Goal: Information Seeking & Learning: Understand process/instructions

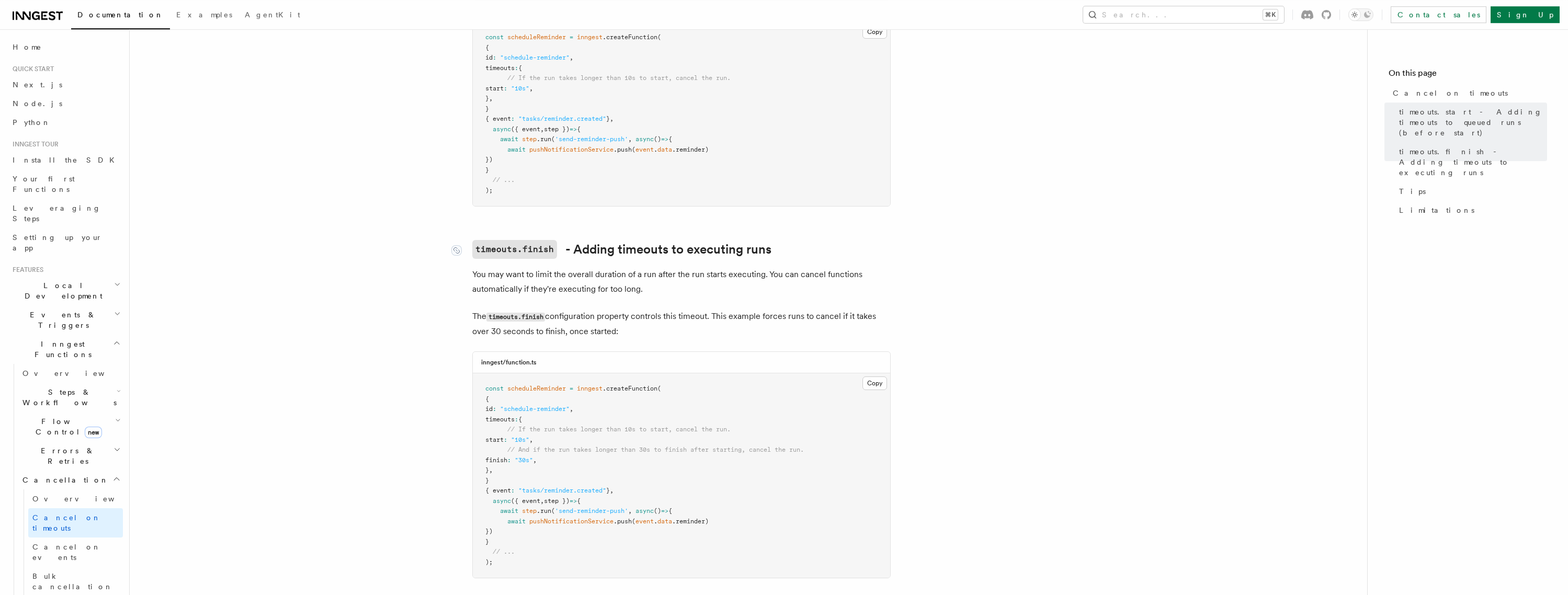
scroll to position [402, 0]
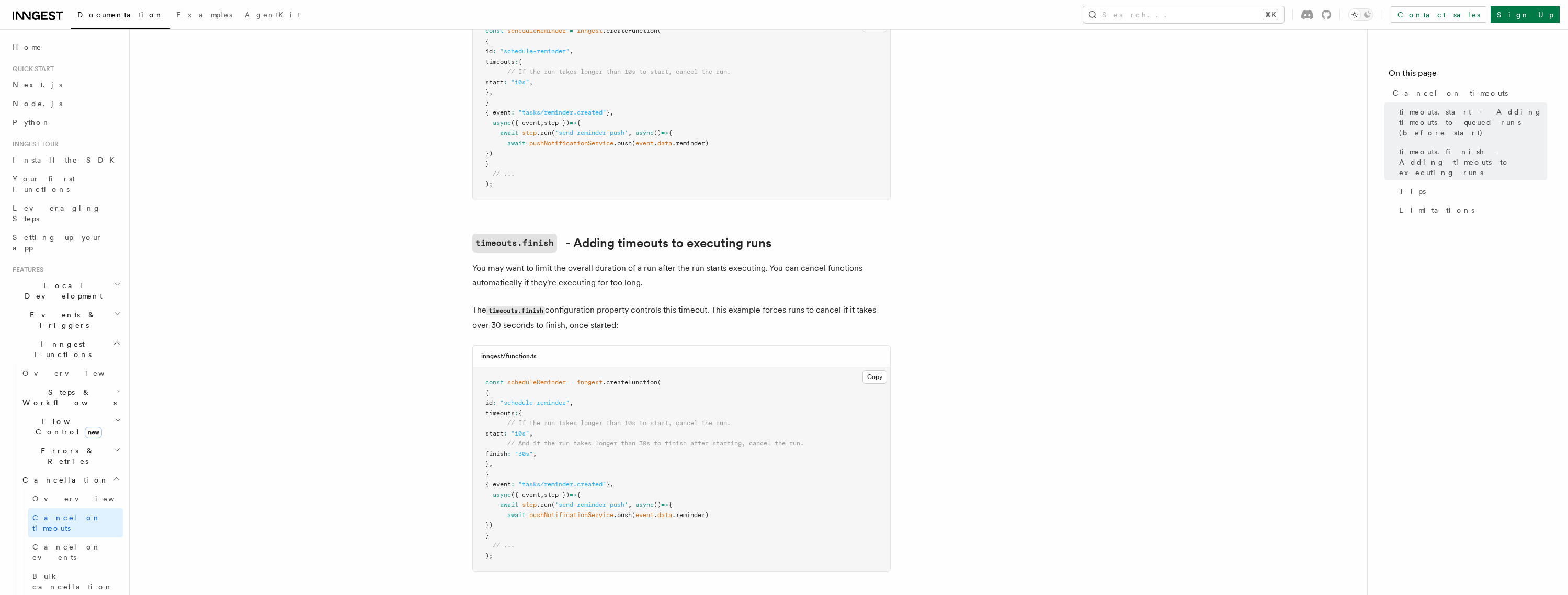
click at [627, 261] on p "You may want to limit the overall duration of a run after the run starts execut…" at bounding box center [682, 276] width 419 height 29
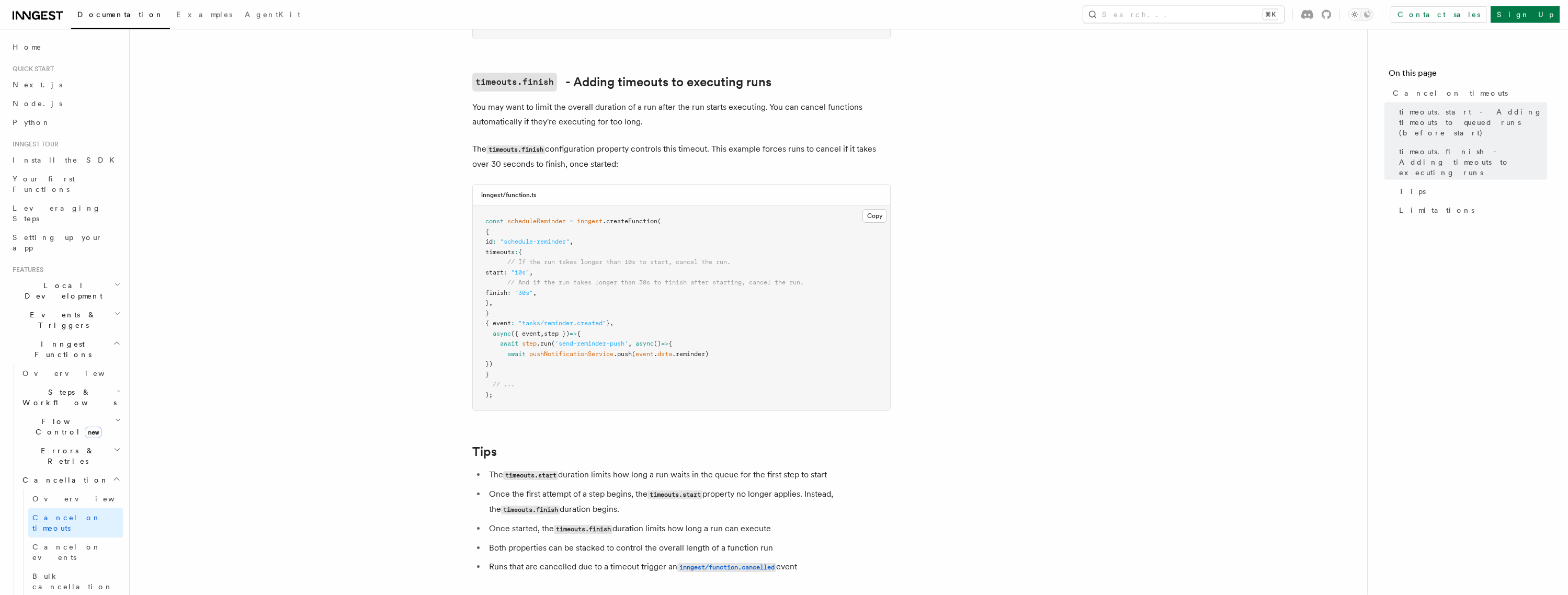
scroll to position [569, 0]
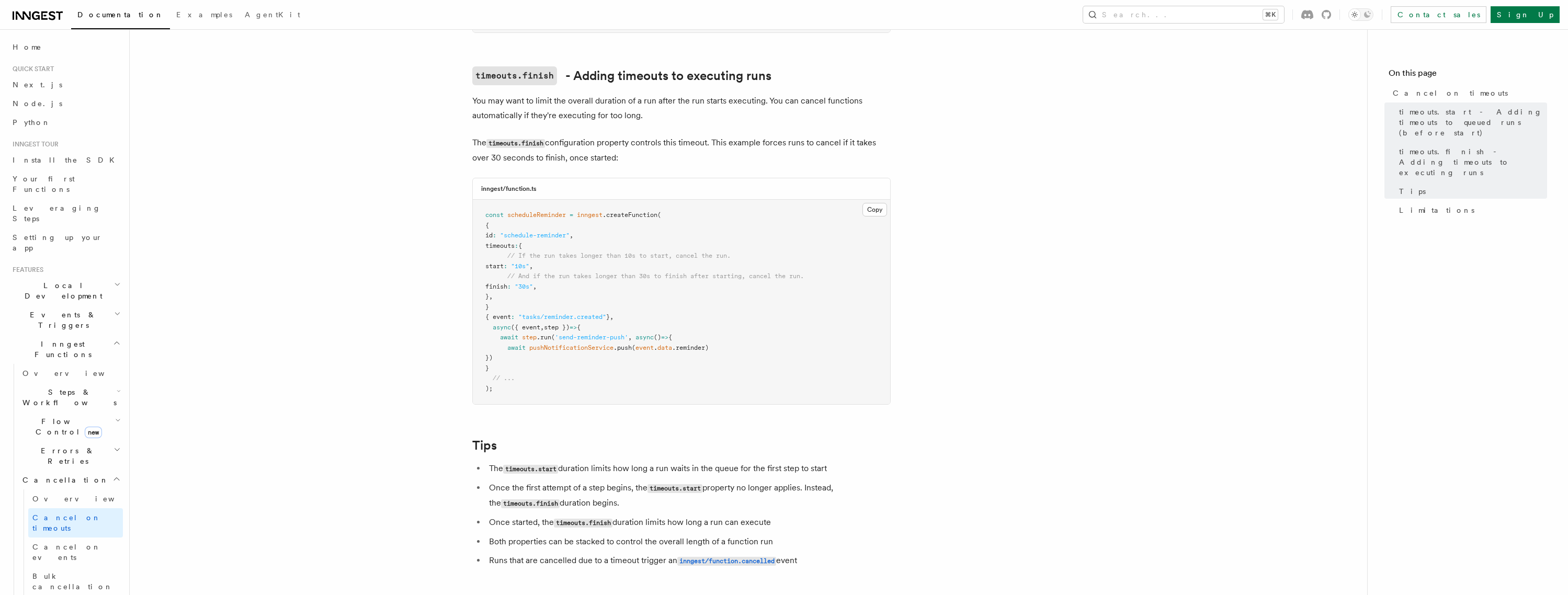
click at [582, 152] on p "The timeouts.finish configuration property controls this timeout. This example …" at bounding box center [682, 150] width 419 height 30
click at [610, 135] on p "The timeouts.finish configuration property controls this timeout. This example …" at bounding box center [682, 150] width 419 height 30
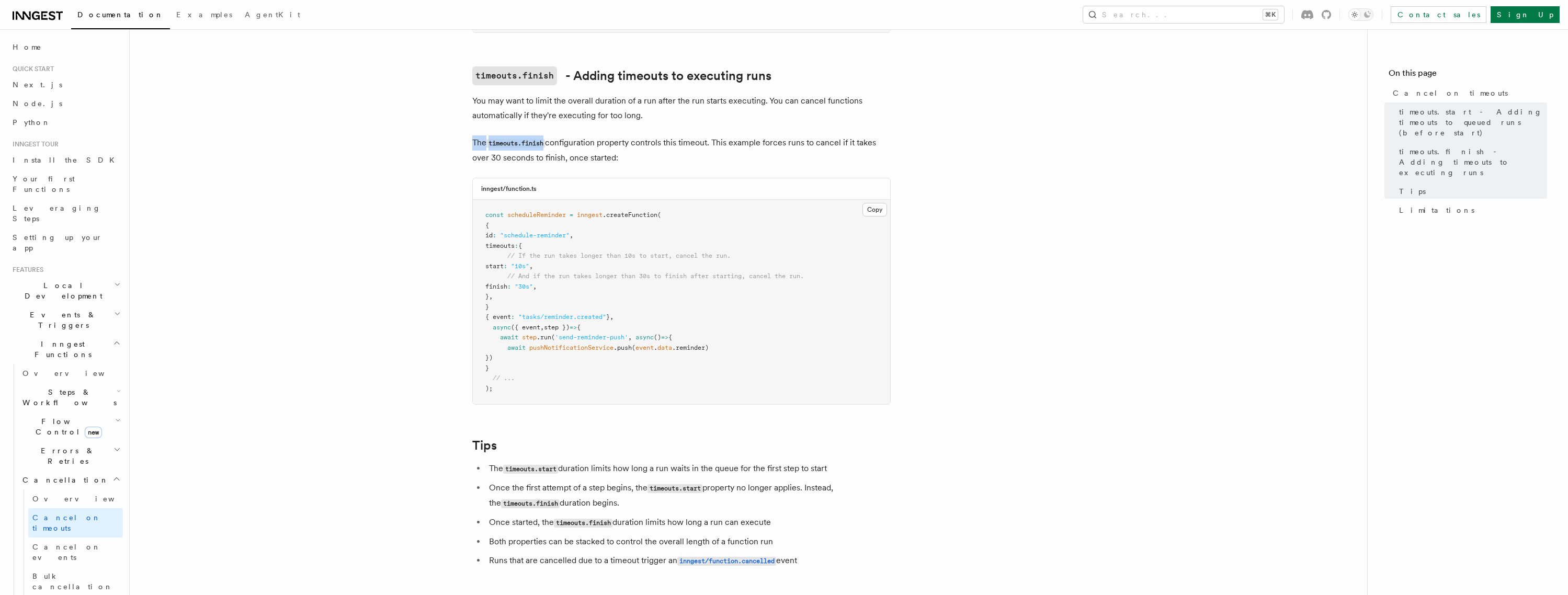
click at [610, 135] on p "The timeouts.finish configuration property controls this timeout. This example …" at bounding box center [682, 150] width 419 height 30
click at [603, 142] on p "The timeouts.finish configuration property controls this timeout. This example …" at bounding box center [682, 150] width 419 height 30
click at [607, 135] on p "The timeouts.finish configuration property controls this timeout. This example …" at bounding box center [682, 150] width 419 height 30
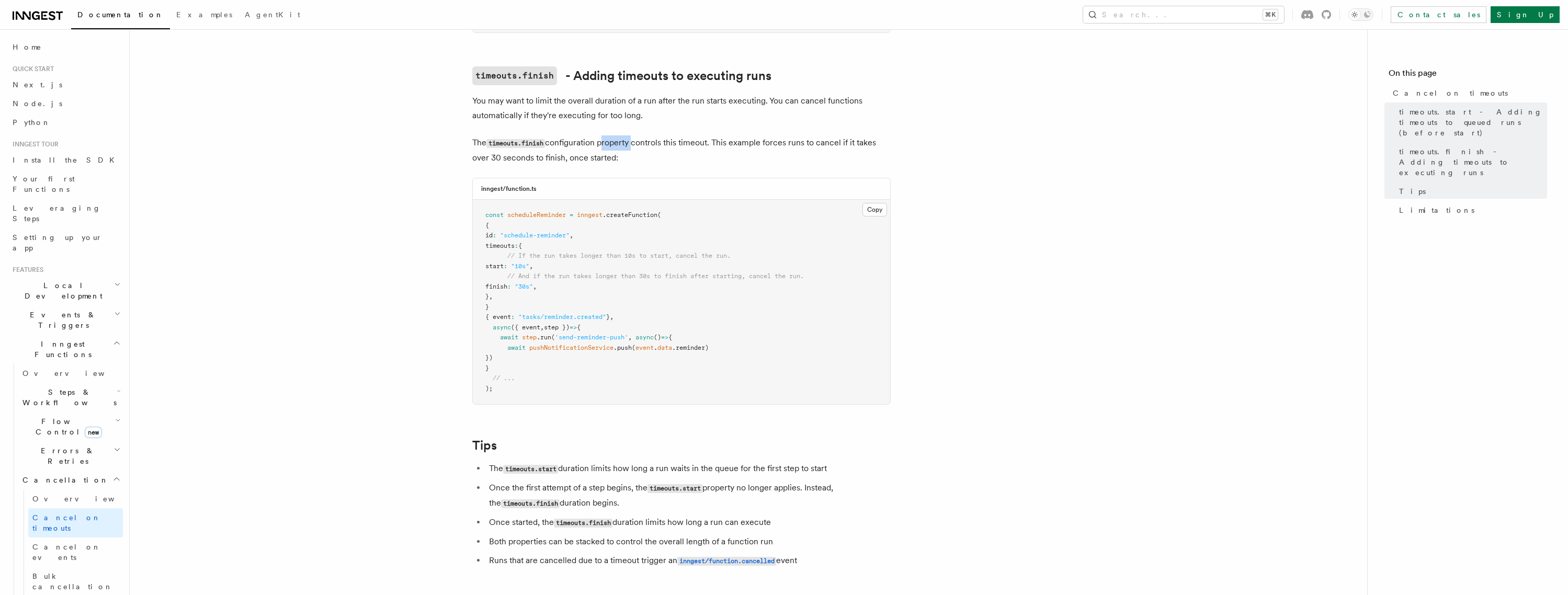
click at [607, 135] on p "The timeouts.finish configuration property controls this timeout. This example …" at bounding box center [682, 150] width 419 height 30
click at [602, 146] on p "The timeouts.finish configuration property controls this timeout. This example …" at bounding box center [682, 150] width 419 height 30
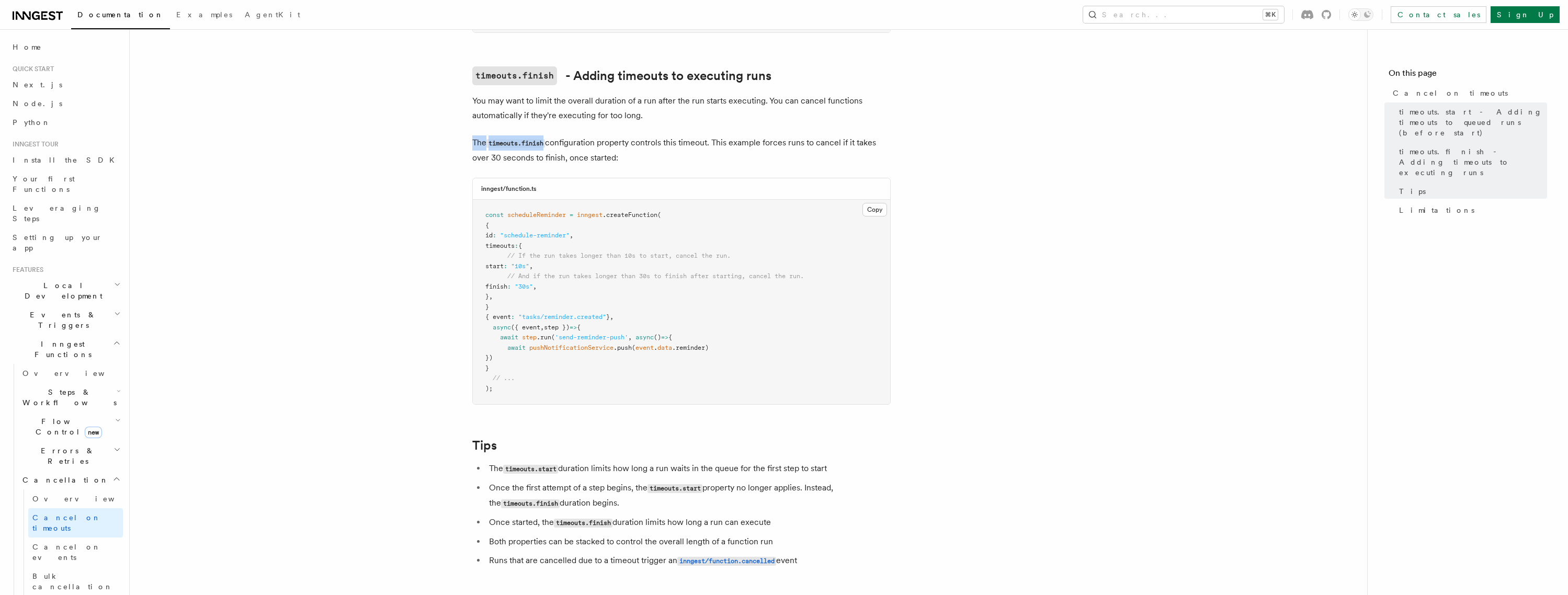
click at [598, 135] on p "The timeouts.finish configuration property controls this timeout. This example …" at bounding box center [682, 150] width 419 height 30
click at [604, 145] on p "The timeouts.finish configuration property controls this timeout. This example …" at bounding box center [682, 150] width 419 height 30
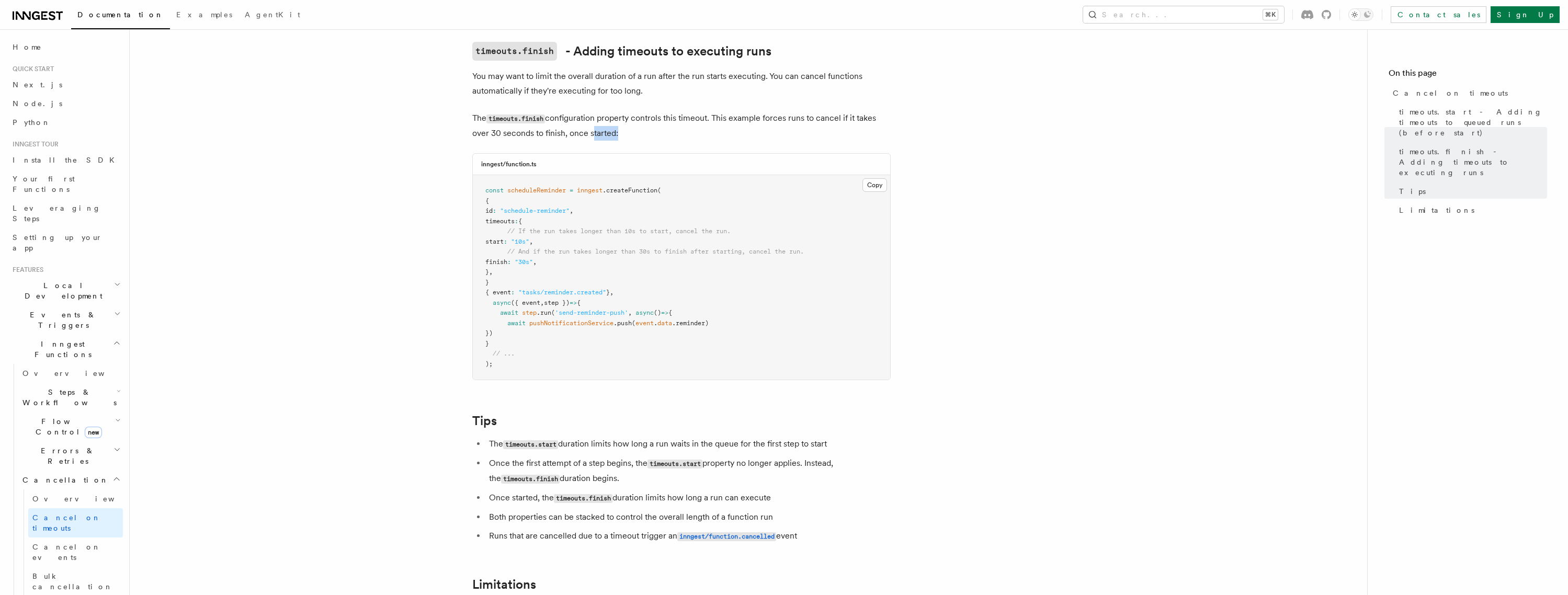
scroll to position [594, 0]
click at [626, 456] on li "Once the first attempt of a step begins, the timeouts.start property no longer …" at bounding box center [688, 470] width 405 height 30
click at [575, 110] on p "The timeouts.finish configuration property controls this timeout. This example …" at bounding box center [682, 125] width 419 height 30
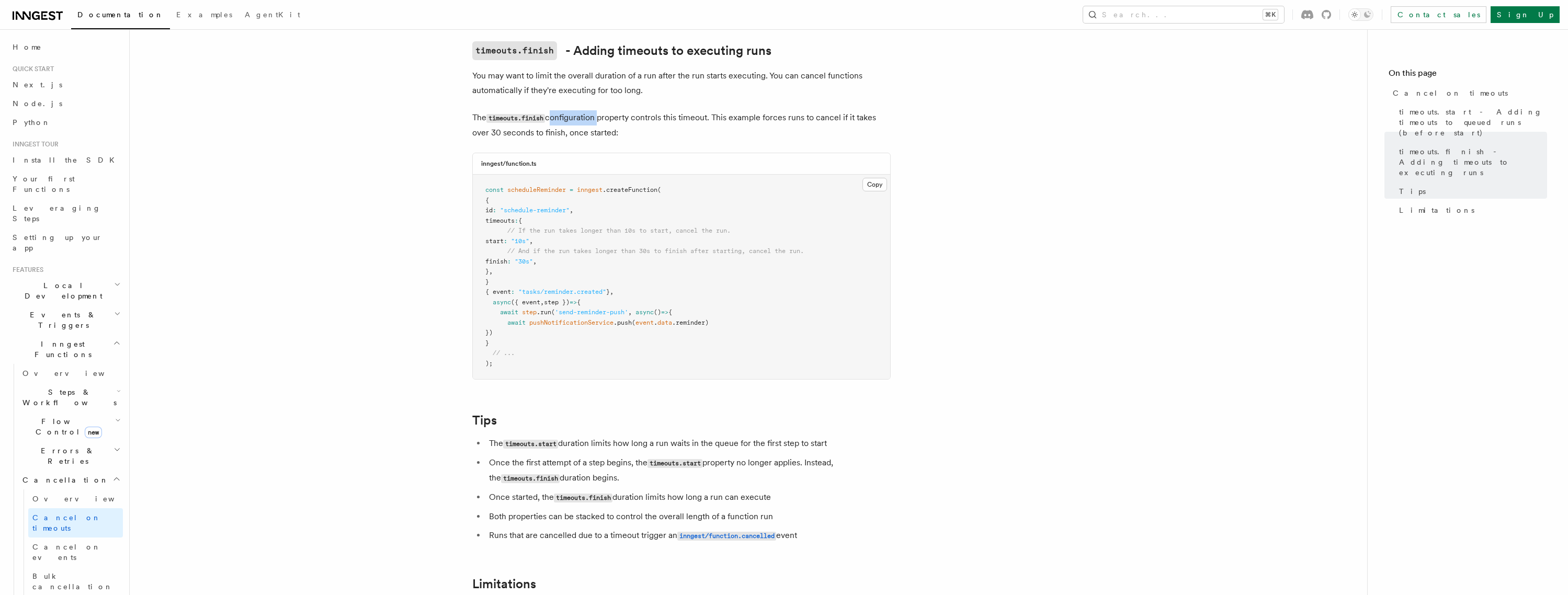
click at [575, 110] on p "The timeouts.finish configuration property controls this timeout. This example …" at bounding box center [682, 125] width 419 height 30
click at [577, 115] on p "The timeouts.finish configuration property controls this timeout. This example …" at bounding box center [682, 125] width 419 height 30
